Goal: Go to known website: Go to known website

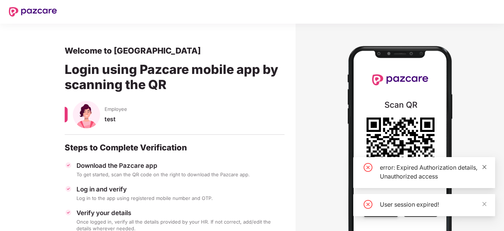
click at [484, 167] on icon "close" at bounding box center [484, 166] width 5 height 5
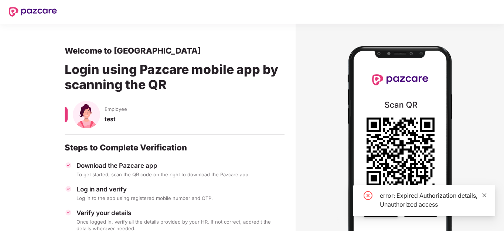
click at [486, 196] on icon "close" at bounding box center [484, 195] width 5 height 5
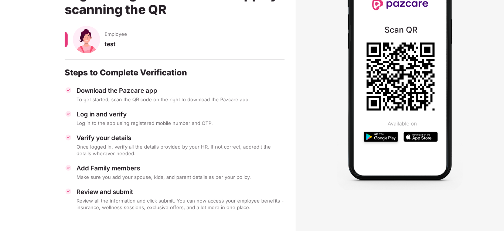
scroll to position [77, 0]
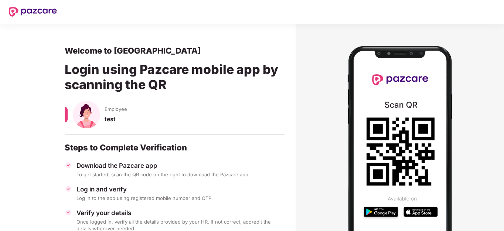
scroll to position [71, 0]
